Goal: Information Seeking & Learning: Learn about a topic

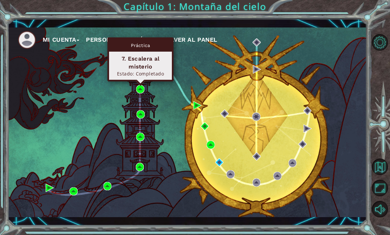
click at [126, 68] on div "7. Escalera al misterio" at bounding box center [140, 63] width 57 height 16
click at [141, 91] on img at bounding box center [140, 89] width 8 height 8
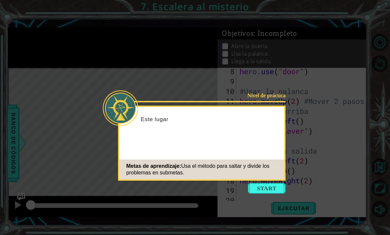
scroll to position [99, 0]
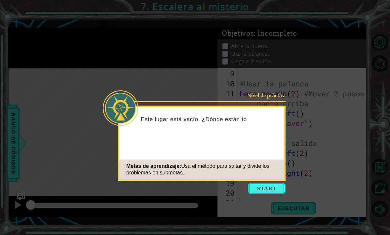
click at [272, 200] on icon at bounding box center [195, 117] width 390 height 235
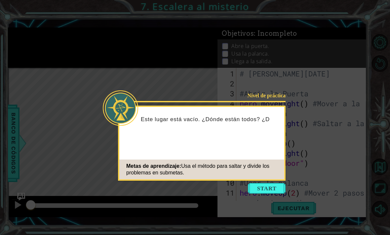
scroll to position [0, 0]
click at [260, 187] on button "Start" at bounding box center [267, 188] width 38 height 11
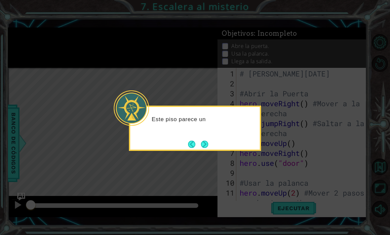
click at [205, 145] on button "Next" at bounding box center [205, 144] width 12 height 12
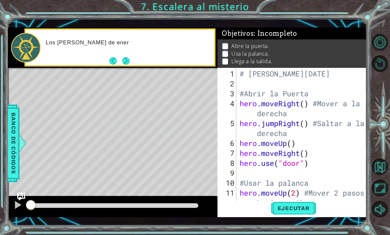
click at [283, 205] on span "Ejecutar" at bounding box center [293, 207] width 45 height 7
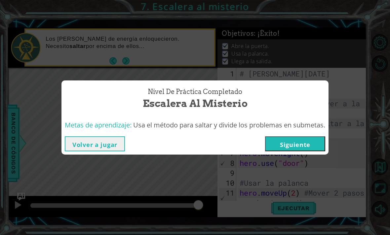
click at [72, 142] on button "Volver a jugar" at bounding box center [95, 143] width 60 height 15
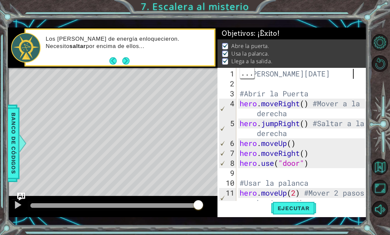
click at [360, 77] on div at bounding box center [361, 187] width 7 height 238
click at [358, 75] on div "# [PERSON_NAME][DATE] #Abrir la Puerta hero . moveRight ( ) #Mover a la derecha…" at bounding box center [303, 148] width 130 height 159
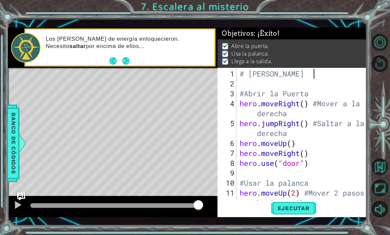
scroll to position [0, 3]
type textarea "# [PERSON_NAME]"
click at [350, 68] on div "Abre la puerta. Usa la palanca. Llega a la salida." at bounding box center [291, 53] width 149 height 29
click at [340, 71] on div "# [PERSON_NAME] #Abrir la Puerta hero . moveRight ( ) #Mover a la derecha hero …" at bounding box center [303, 148] width 130 height 159
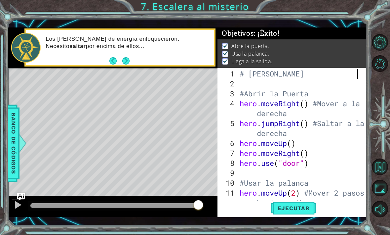
type textarea "# [PERSON_NAME]"
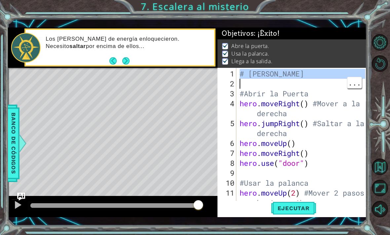
click at [380, 70] on button "Reiniciar nivel" at bounding box center [380, 63] width 17 height 17
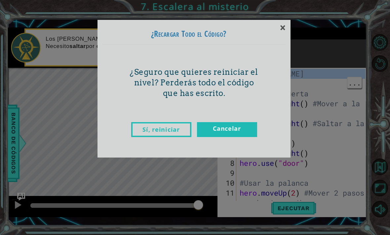
click at [226, 133] on link "Cancelar" at bounding box center [227, 129] width 60 height 15
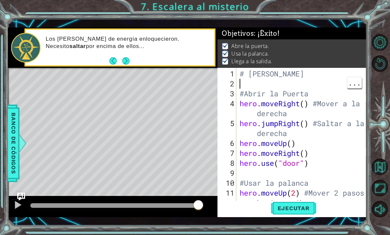
click at [334, 74] on div "# [PERSON_NAME] #Abrir la Puerta hero . moveRight ( ) #Mover a la derecha hero …" at bounding box center [303, 148] width 130 height 159
click at [338, 74] on div "# [PERSON_NAME] #Abrir la Puerta hero . moveRight ( ) #Mover a la derecha hero …" at bounding box center [303, 148] width 130 height 159
type textarea "# [PERSON_NAME][DATE]"
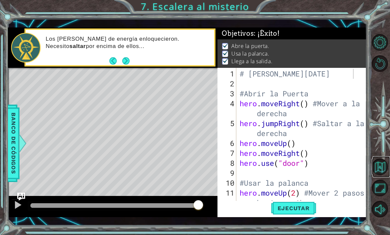
click at [382, 175] on button "Volver al mapa" at bounding box center [380, 166] width 17 height 17
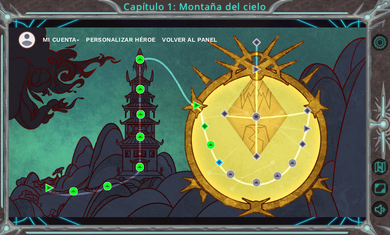
click at [138, 53] on div "Mi Cuenta Personalizar héroe Volver al panel" at bounding box center [187, 121] width 359 height 189
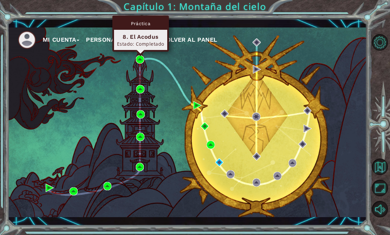
click at [136, 39] on div "8. El Acodus" at bounding box center [140, 37] width 47 height 8
click at [142, 21] on div "Práctica" at bounding box center [140, 23] width 53 height 13
click at [136, 36] on div "8. El Acodus" at bounding box center [140, 37] width 47 height 8
click at [150, 40] on div "8. El Acodus" at bounding box center [140, 37] width 47 height 8
click at [130, 36] on div "8. El Acodus" at bounding box center [140, 37] width 47 height 8
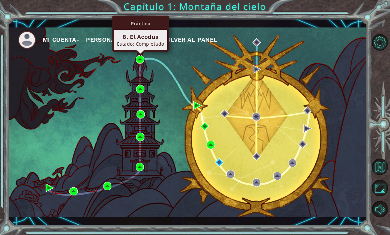
click at [127, 41] on div "Estado: Completado" at bounding box center [140, 44] width 47 height 6
click at [138, 57] on img at bounding box center [140, 59] width 8 height 8
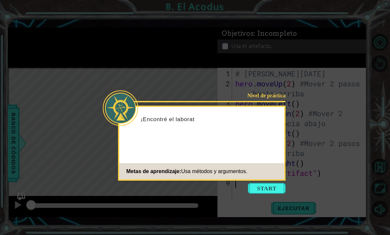
click at [272, 189] on button "Start" at bounding box center [267, 188] width 38 height 11
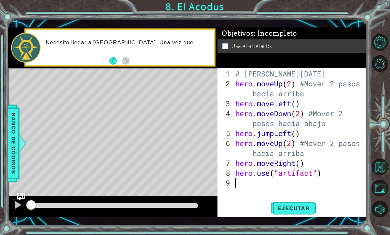
click at [297, 215] on button "Ejecutar" at bounding box center [293, 208] width 45 height 15
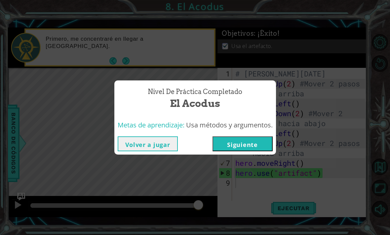
click at [157, 140] on button "Volver a jugar" at bounding box center [148, 143] width 60 height 15
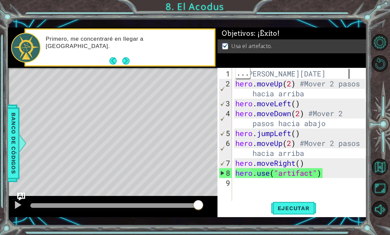
click at [358, 71] on div "# [PERSON_NAME][DATE] hero . moveUp ( 2 ) #Mover 2 pasos hacia arriba hero . mo…" at bounding box center [301, 148] width 134 height 159
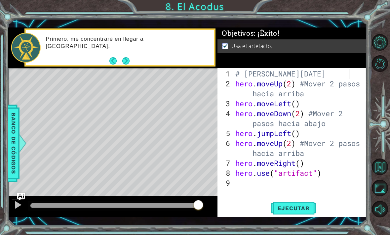
scroll to position [0, 5]
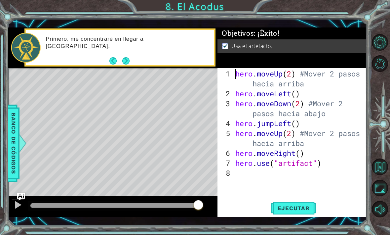
click at [231, 73] on div "1" at bounding box center [225, 79] width 13 height 20
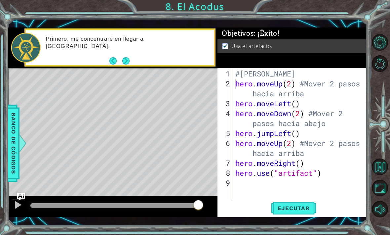
scroll to position [0, 5]
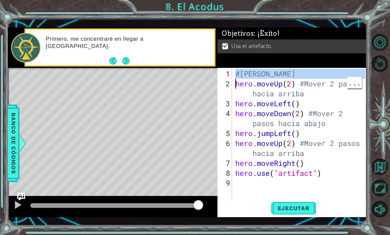
click at [329, 75] on div "#[PERSON_NAME] hero . moveUp ( 2 ) #Mover 2 pasos hacia arriba hero . moveLeft …" at bounding box center [301, 148] width 134 height 159
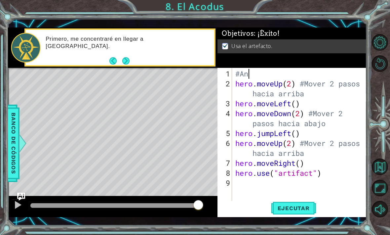
scroll to position [0, 0]
type textarea "#"
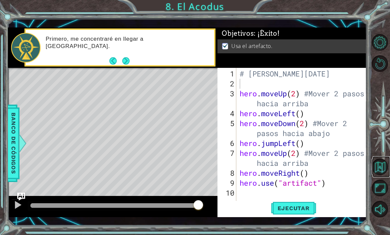
click at [380, 175] on button "Volver al mapa" at bounding box center [380, 166] width 17 height 17
